Goal: Task Accomplishment & Management: Manage account settings

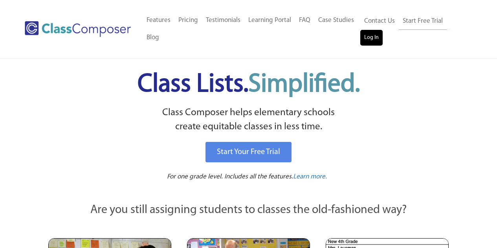
click at [367, 36] on link "Log In" at bounding box center [371, 38] width 22 height 16
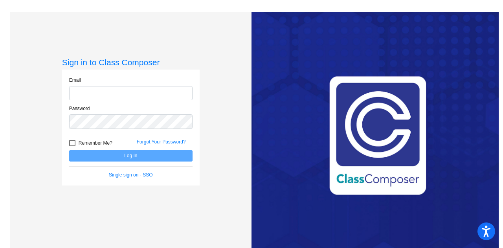
type input "[PERSON_NAME][EMAIL_ADDRESS][PERSON_NAME][DOMAIN_NAME]"
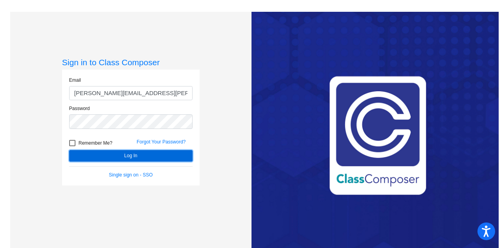
click at [107, 153] on button "Log In" at bounding box center [130, 155] width 123 height 11
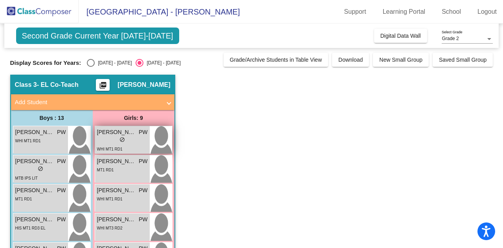
click at [116, 142] on div "lock do_not_disturb_alt" at bounding box center [122, 140] width 51 height 8
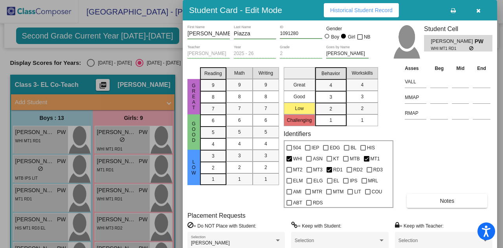
click at [432, 199] on button "Notes" at bounding box center [447, 201] width 81 height 14
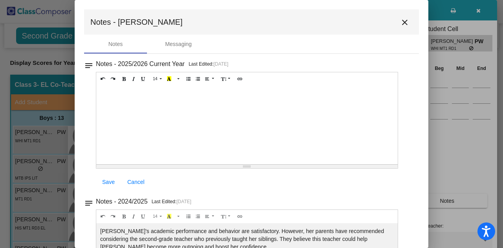
click at [89, 200] on mat-icon "notes" at bounding box center [88, 200] width 9 height 9
click at [402, 22] on mat-icon "close" at bounding box center [404, 22] width 9 height 9
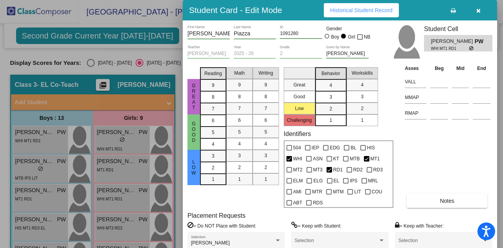
click at [481, 10] on button "button" at bounding box center [477, 10] width 25 height 14
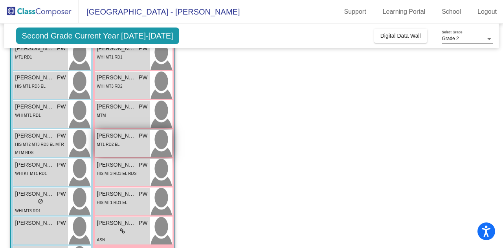
scroll to position [157, 0]
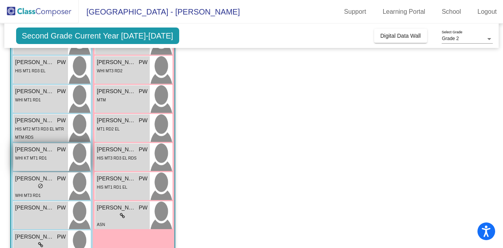
click at [33, 158] on span "WHI KT MT1 RD1" at bounding box center [30, 158] width 31 height 4
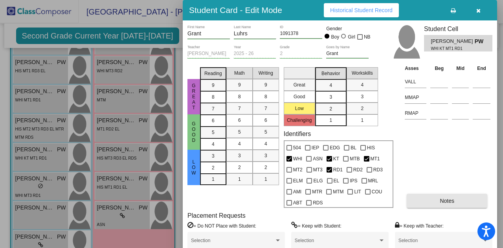
click at [443, 202] on span "Notes" at bounding box center [447, 201] width 15 height 6
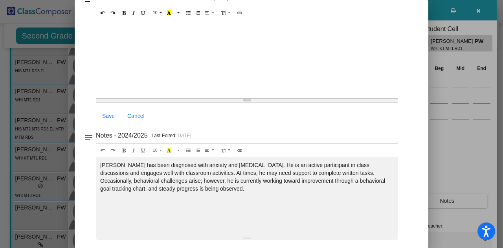
scroll to position [0, 0]
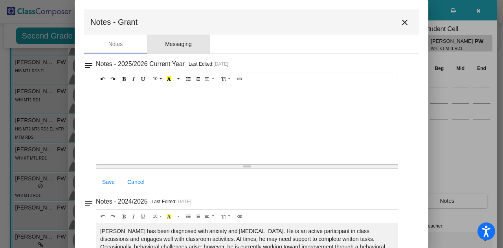
click at [189, 35] on div "Messaging" at bounding box center [178, 44] width 63 height 19
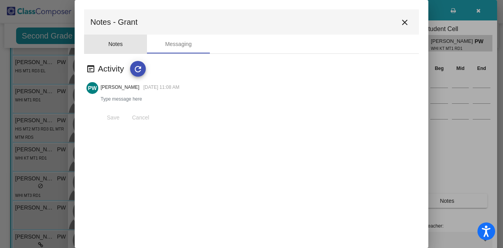
click at [113, 45] on div "Notes" at bounding box center [115, 44] width 15 height 8
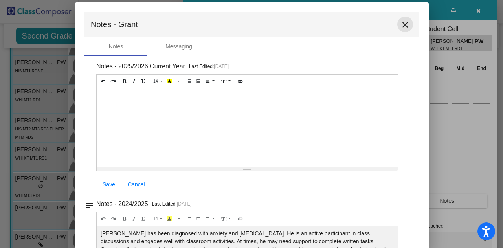
click at [400, 29] on mat-icon "close" at bounding box center [404, 24] width 9 height 9
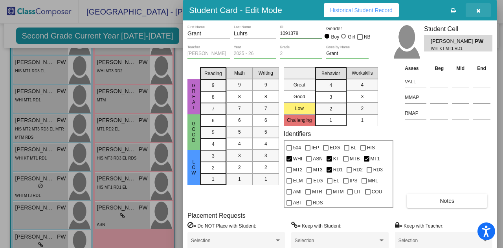
click at [470, 8] on button "button" at bounding box center [477, 10] width 25 height 14
